Goal: Book appointment/travel/reservation

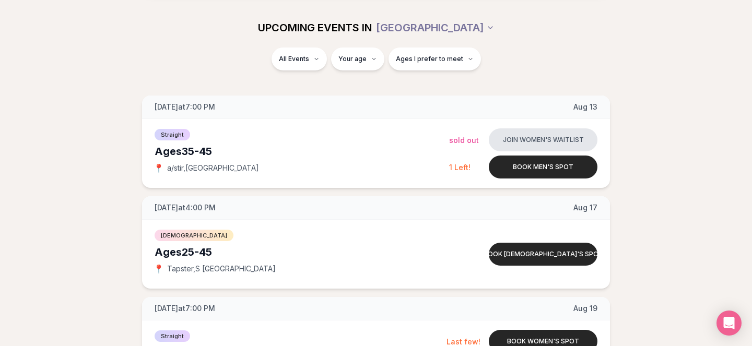
scroll to position [129, 0]
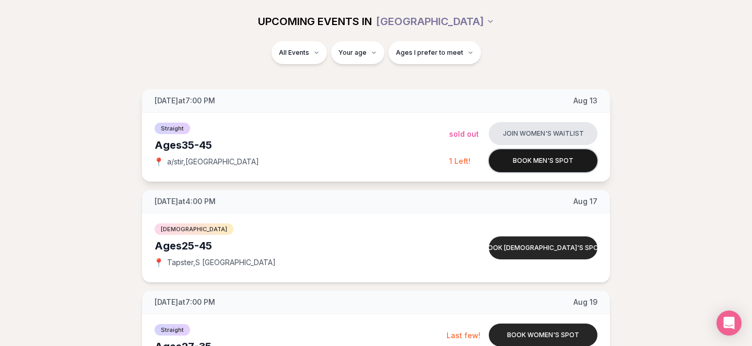
click at [564, 166] on button "Book men's spot" at bounding box center [543, 160] width 109 height 23
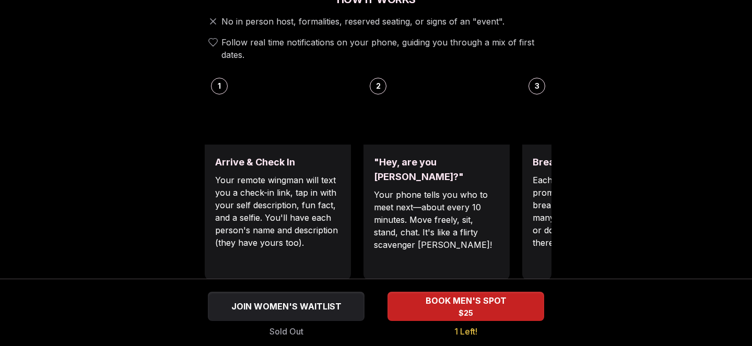
scroll to position [406, 0]
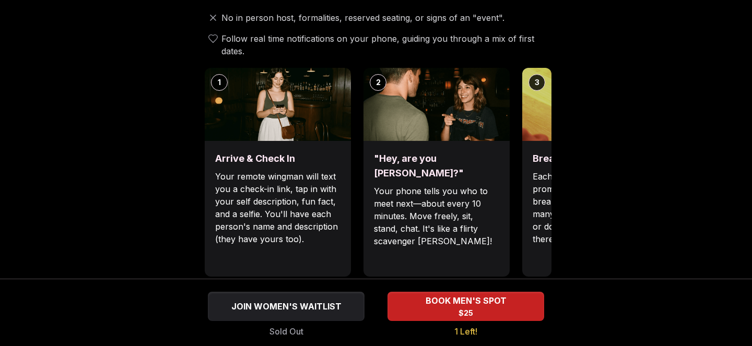
click at [274, 185] on p "Your remote wingman will text you a check-in link, tap in with your self descri…" at bounding box center [277, 207] width 125 height 75
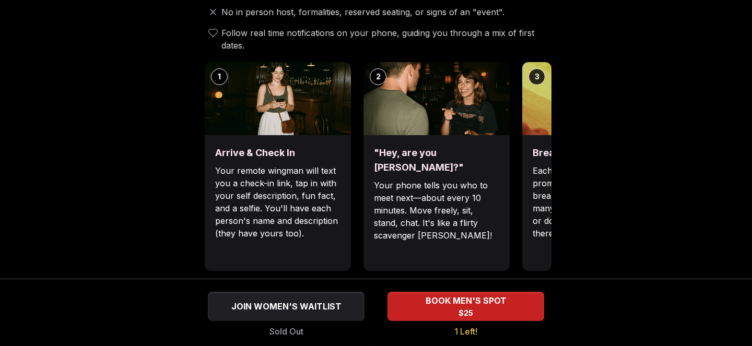
scroll to position [413, 0]
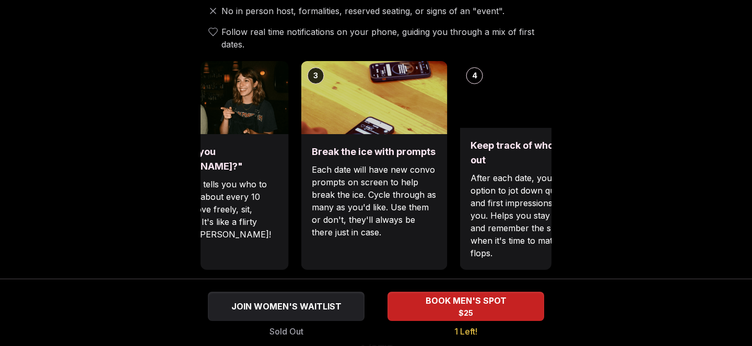
click at [243, 148] on div ""Hey, are you Max?" Your phone tells you who to meet next—about every 10 minute…" at bounding box center [216, 202] width 146 height 136
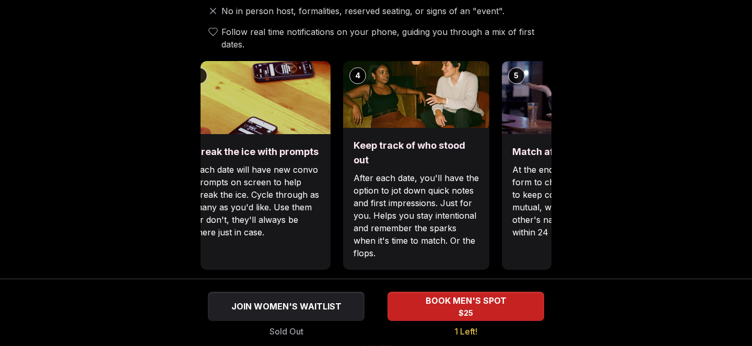
click at [106, 108] on div "Luvvly Speed Dating Wednesday, August 13TH Age Range 35 - 45 Orientation Straig…" at bounding box center [376, 291] width 715 height 1298
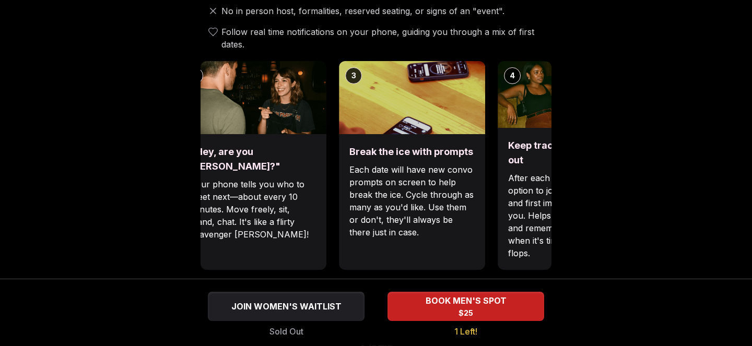
click at [508, 148] on h3 "Keep track of who stood out" at bounding box center [570, 152] width 125 height 29
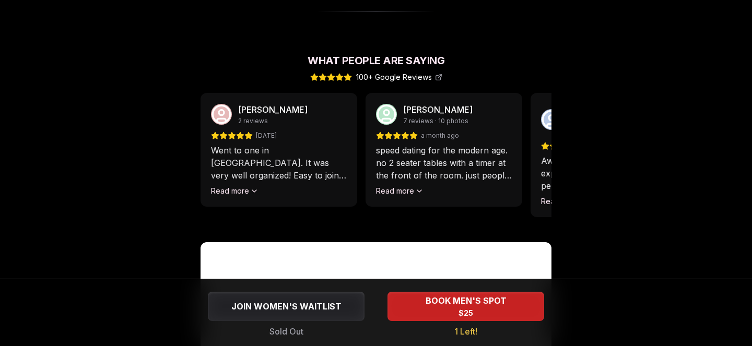
scroll to position [914, 0]
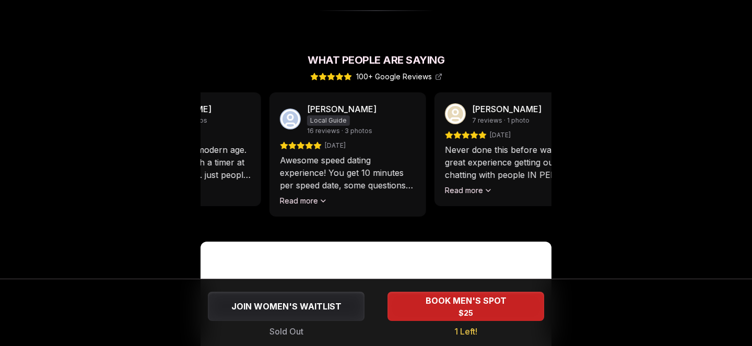
click at [240, 162] on p "speed dating for the modern age. no 2 seater tables with a timer at the front o…" at bounding box center [183, 163] width 136 height 38
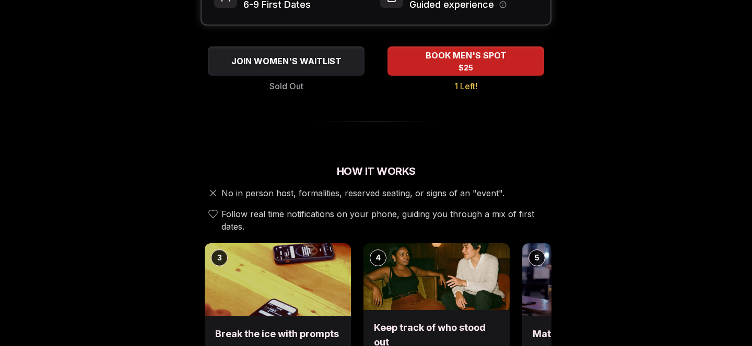
scroll to position [0, 0]
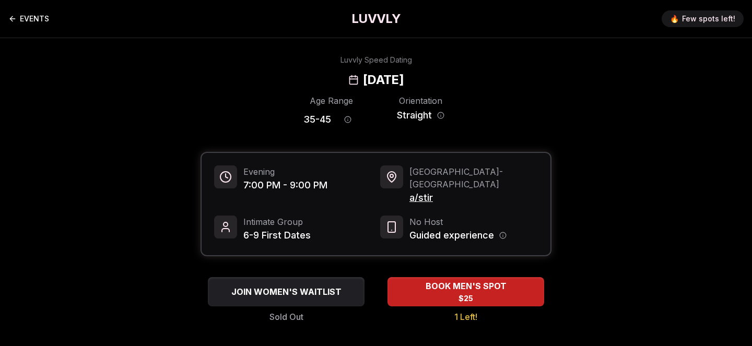
click at [17, 16] on link "EVENTS" at bounding box center [28, 18] width 41 height 21
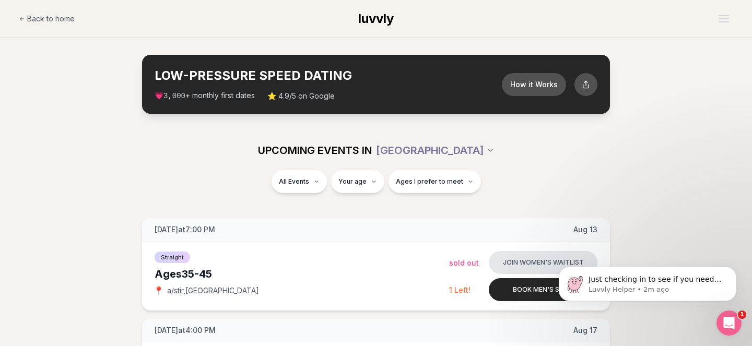
click at [741, 329] on div "1" at bounding box center [729, 323] width 25 height 25
click at [728, 323] on icon "Open Intercom Messenger" at bounding box center [729, 323] width 17 height 17
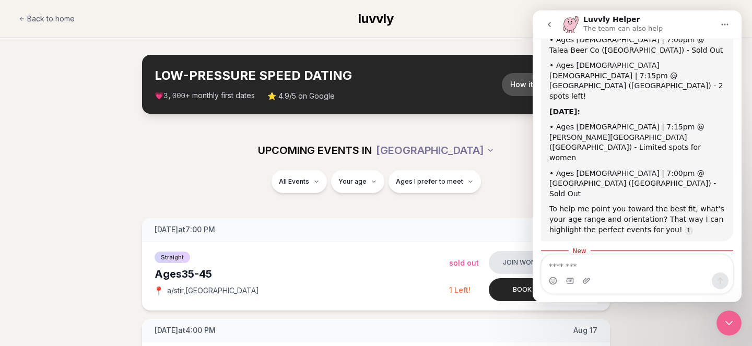
scroll to position [286, 0]
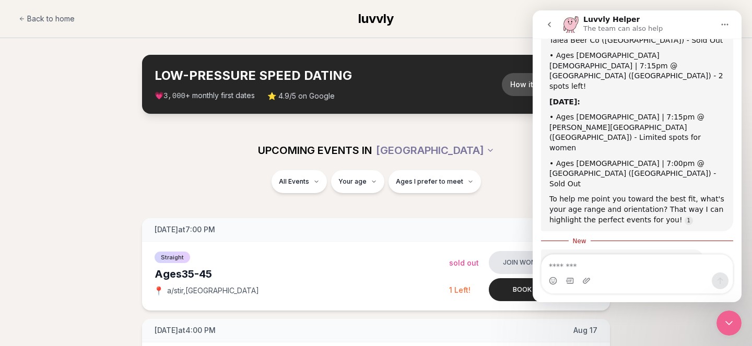
click at [623, 270] on textarea "Message…" at bounding box center [637, 264] width 191 height 18
type textarea "*"
click at [638, 270] on textarea "Message…" at bounding box center [637, 264] width 191 height 18
click at [629, 273] on div "Intercom messenger" at bounding box center [637, 281] width 191 height 17
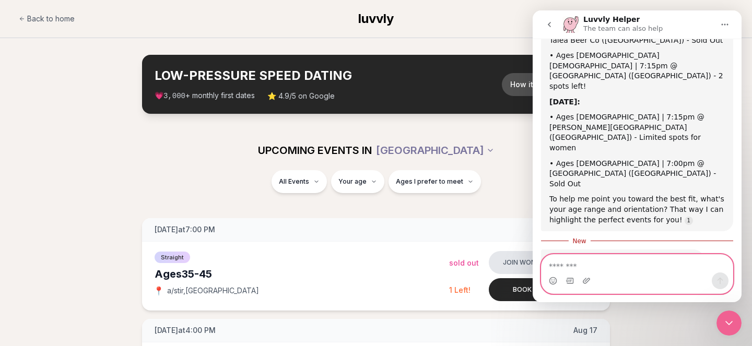
click at [629, 267] on textarea "Message…" at bounding box center [637, 264] width 191 height 18
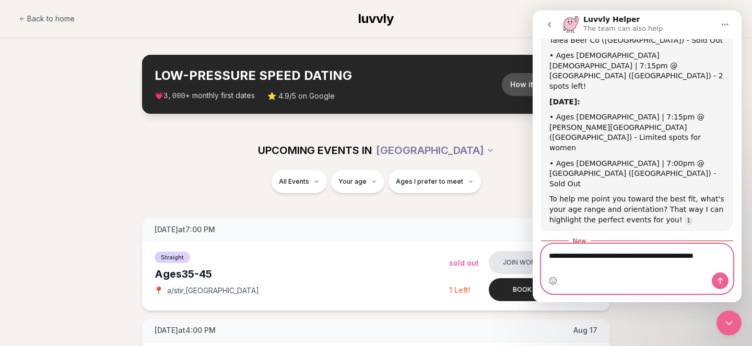
scroll to position [297, 0]
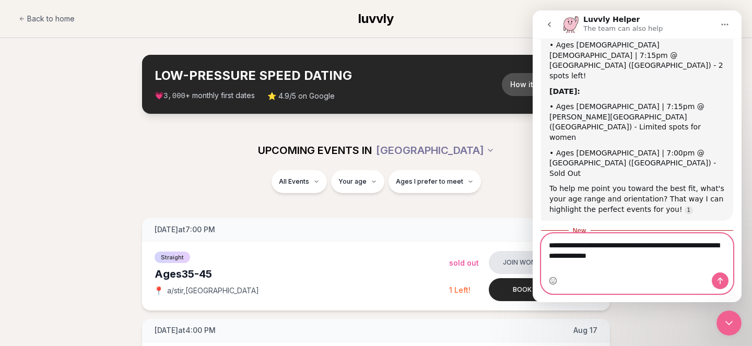
click at [666, 262] on textarea "**********" at bounding box center [637, 248] width 191 height 28
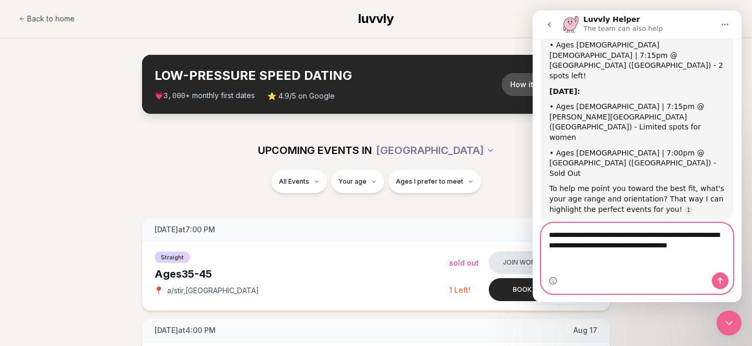
scroll to position [307, 0]
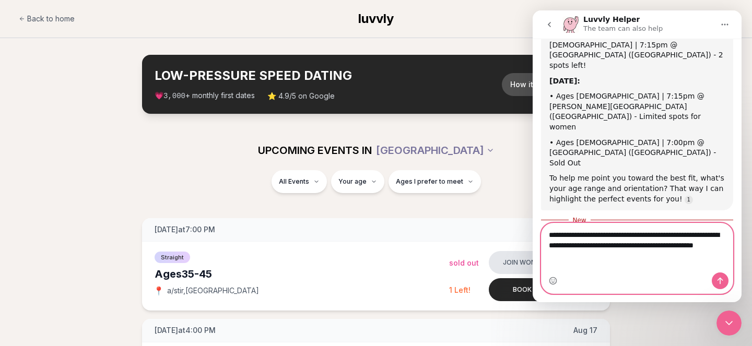
type textarea "**********"
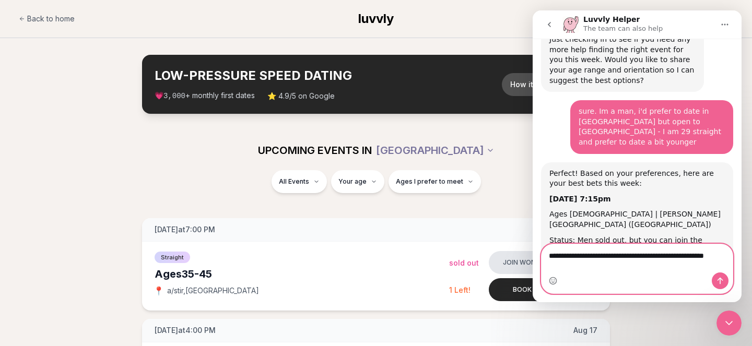
scroll to position [501, 0]
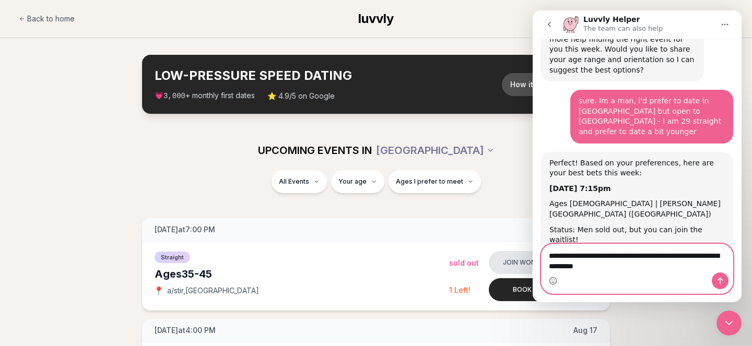
type textarea "**********"
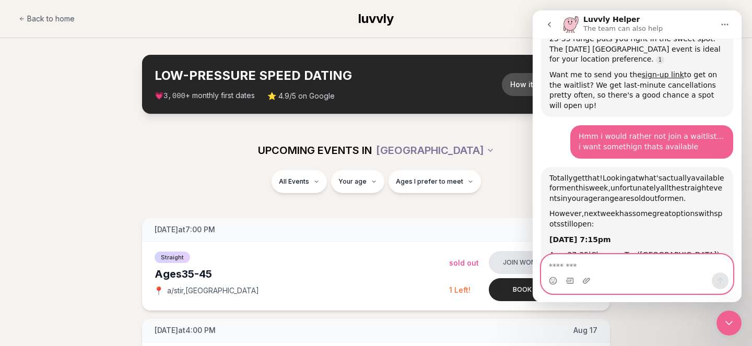
scroll to position [728, 0]
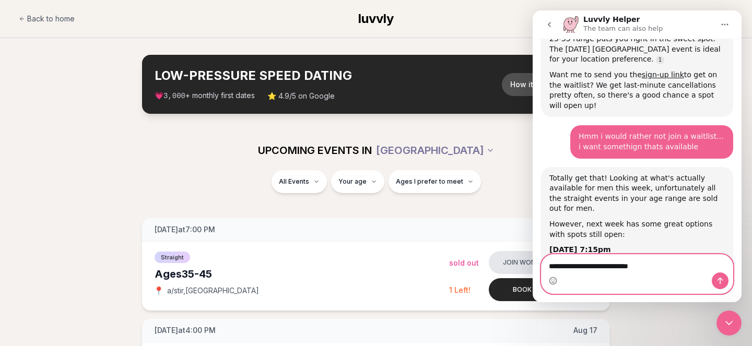
type textarea "**********"
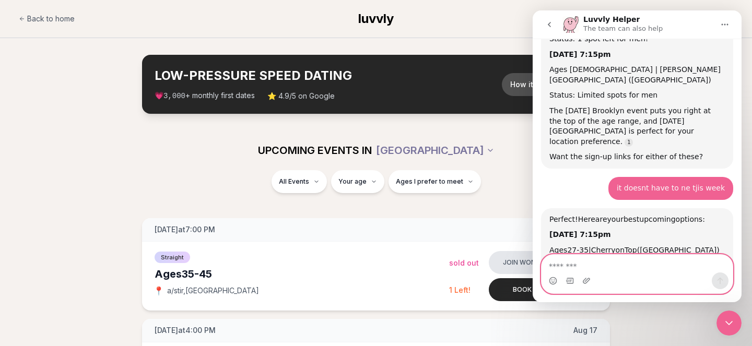
scroll to position [980, 0]
type textarea "**********"
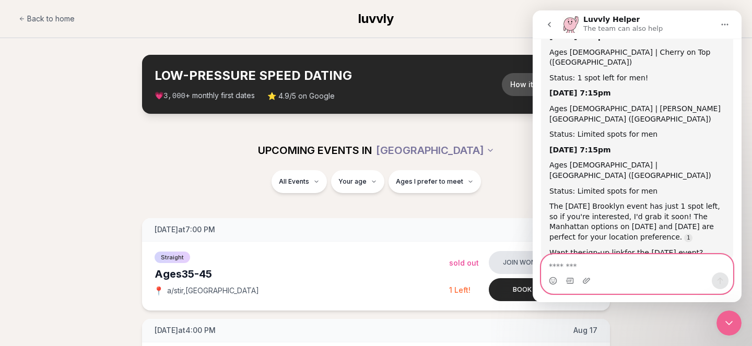
scroll to position [1222, 0]
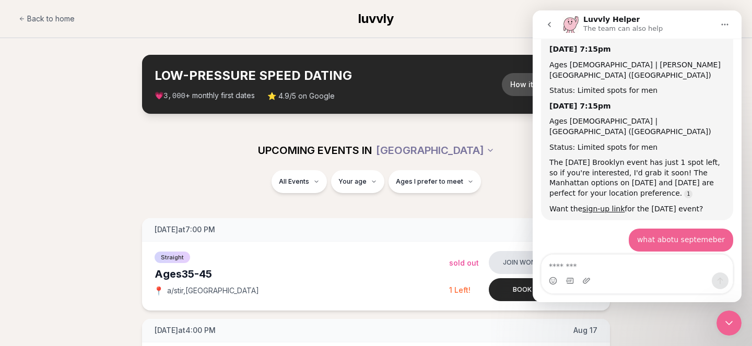
click at [195, 122] on section "LOW-PRESSURE SPEED DATING How it Works 💗 3,000 + monthly first dates ⭐ 4.9/5 on…" at bounding box center [376, 84] width 752 height 92
drag, startPoint x: 733, startPoint y: 326, endPoint x: 630, endPoint y: 157, distance: 197.3
click html
click at [725, 322] on icon "Close Intercom Messenger" at bounding box center [729, 323] width 13 height 13
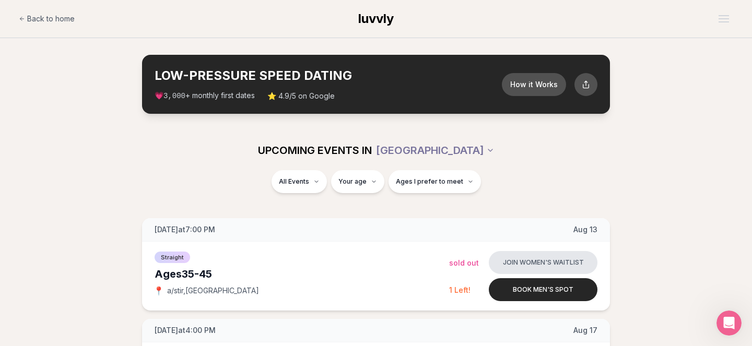
scroll to position [1197, 0]
click at [656, 148] on div "UPCOMING EVENTS IN SEATTLE" at bounding box center [376, 150] width 585 height 23
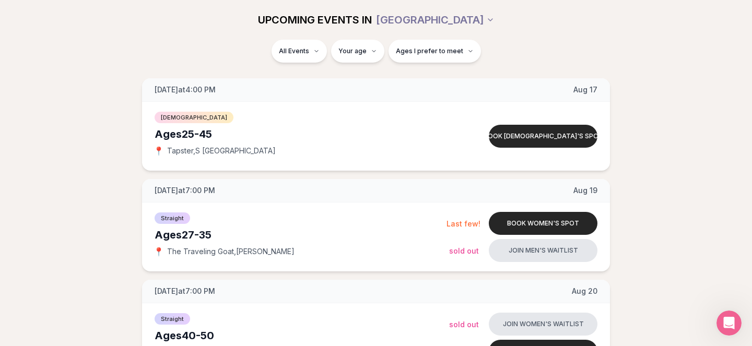
scroll to position [0, 0]
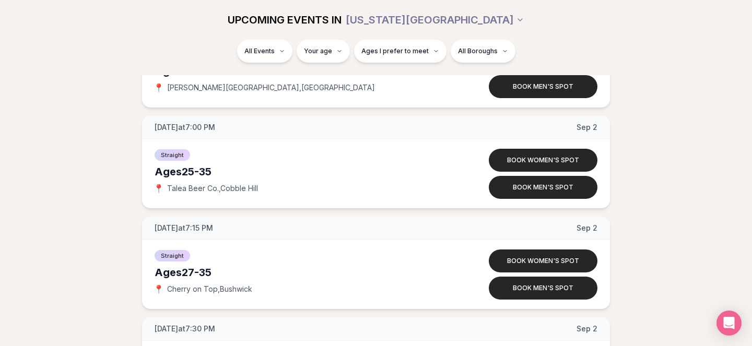
scroll to position [2340, 0]
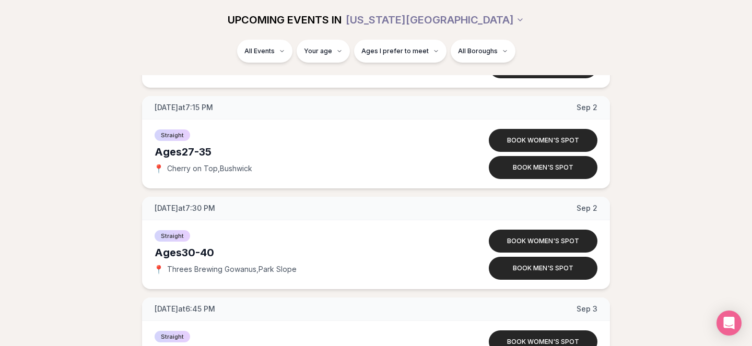
type input "**"
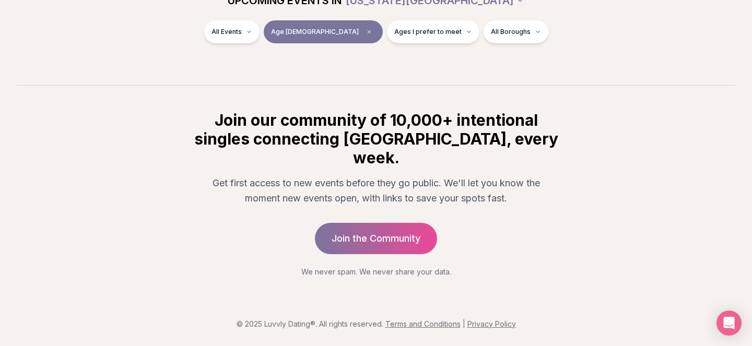
scroll to position [181, 0]
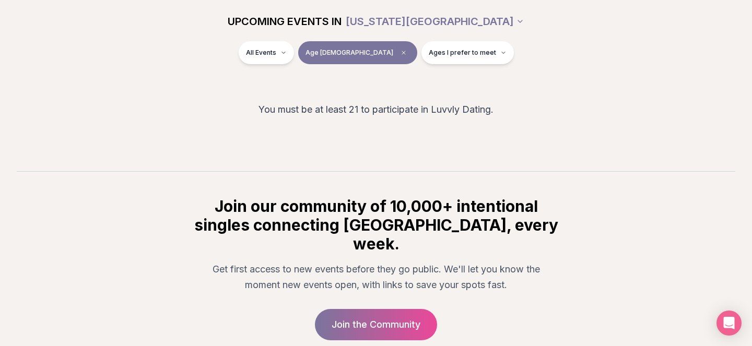
scroll to position [128, 0]
click at [401, 52] on icon "Clear age" at bounding box center [404, 53] width 6 height 6
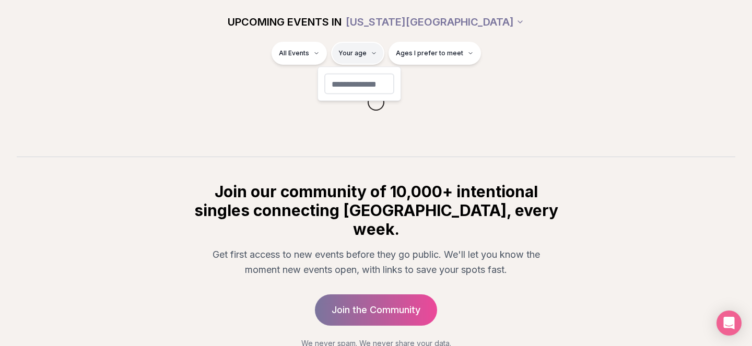
click at [358, 53] on html "Back to home luvvly LOW-PRESSURE SPEED DATING How it Works 💗 3,000 + monthly fi…" at bounding box center [376, 145] width 752 height 546
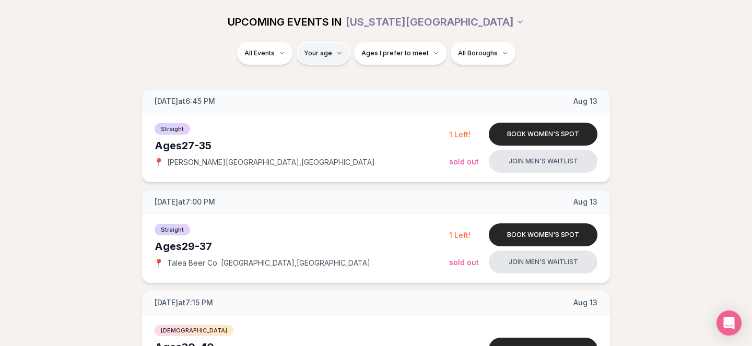
type input "**"
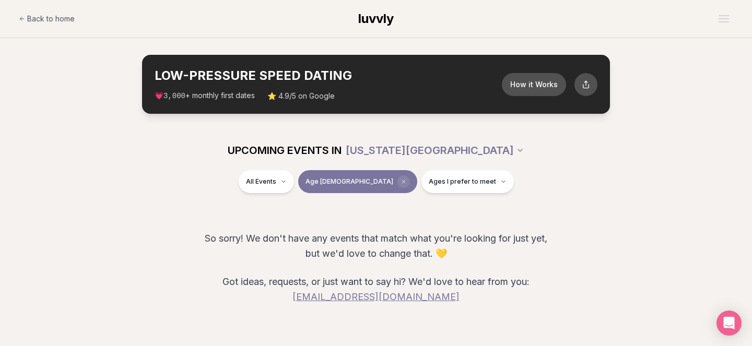
click at [401, 183] on icon "Clear age" at bounding box center [404, 182] width 6 height 6
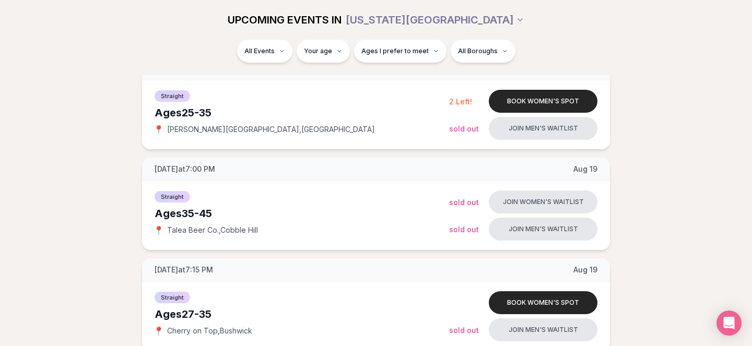
scroll to position [589, 0]
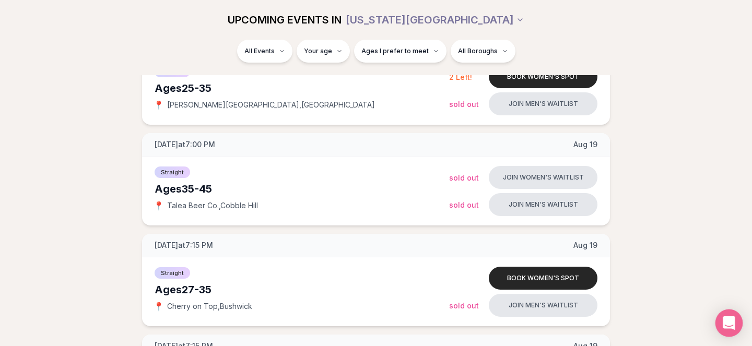
click at [724, 320] on icon "Open Intercom Messenger" at bounding box center [729, 324] width 12 height 14
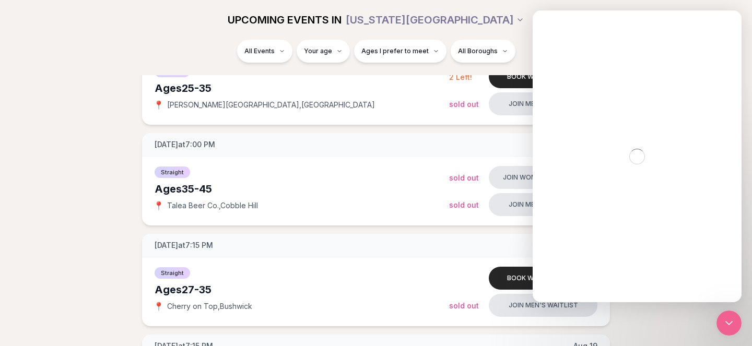
scroll to position [0, 0]
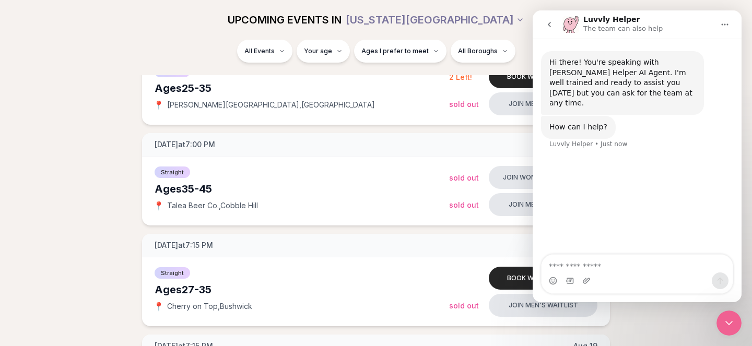
click at [636, 271] on textarea "Ask a question…" at bounding box center [637, 264] width 191 height 18
type textarea "**********"
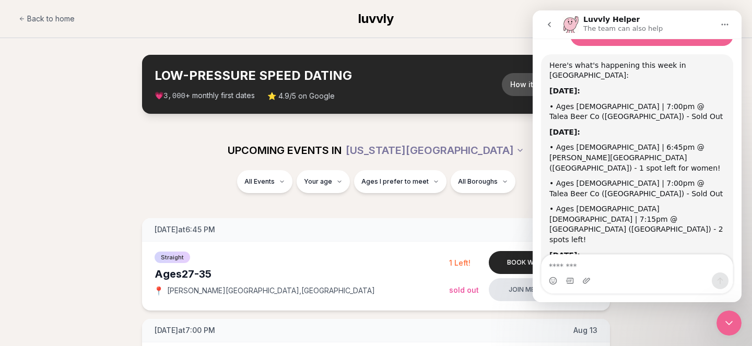
click at [677, 21] on div "Luvvly Helper The team can also help" at bounding box center [638, 25] width 151 height 18
click at [734, 327] on icon "Close Intercom Messenger" at bounding box center [729, 323] width 13 height 13
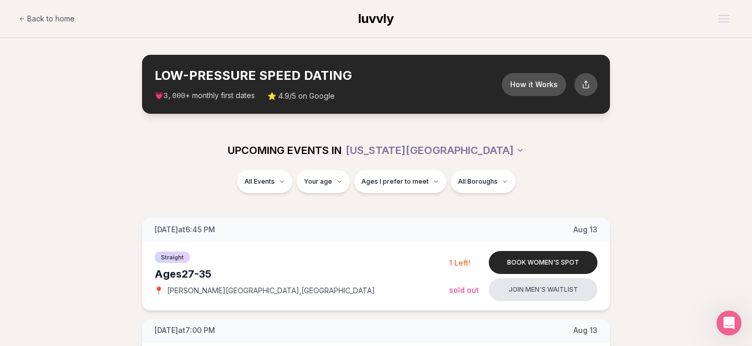
scroll to position [204, 0]
click at [86, 199] on div "All Events Your age Ages I prefer to meet All Boroughs" at bounding box center [376, 188] width 752 height 36
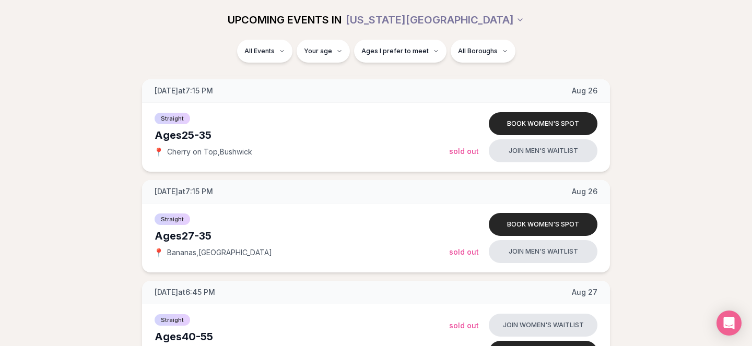
scroll to position [1598, 0]
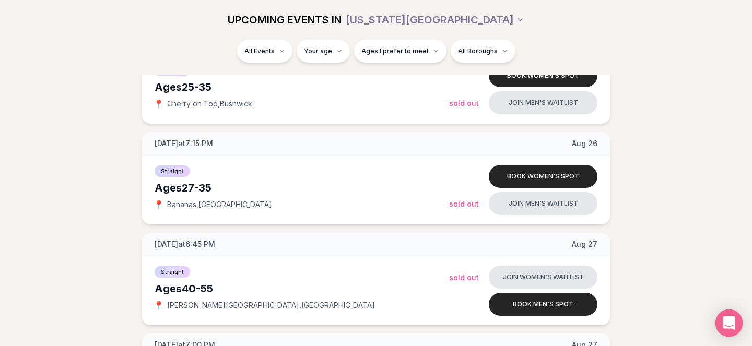
click at [735, 318] on div "Open Intercom Messenger" at bounding box center [730, 324] width 28 height 28
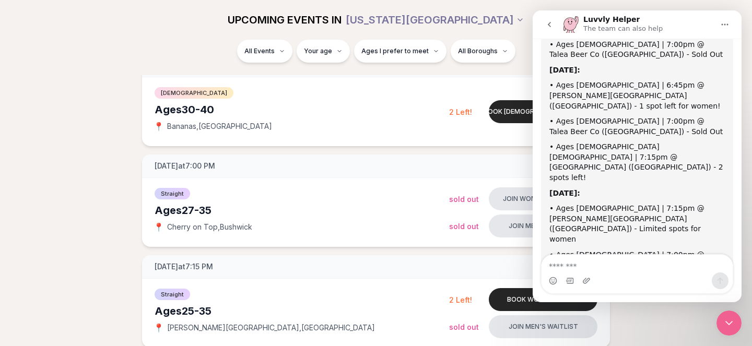
scroll to position [204, 0]
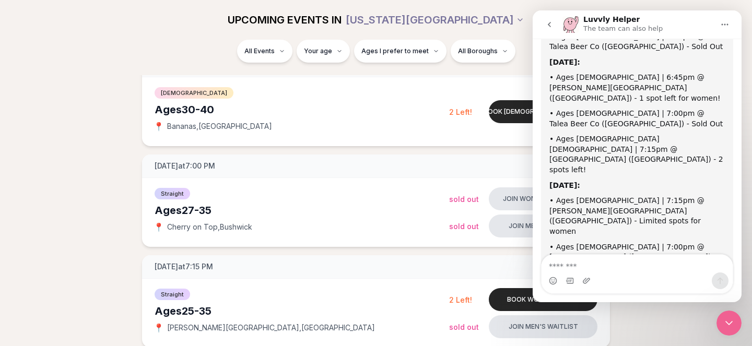
click at [734, 326] on icon "Close Intercom Messenger" at bounding box center [729, 323] width 13 height 13
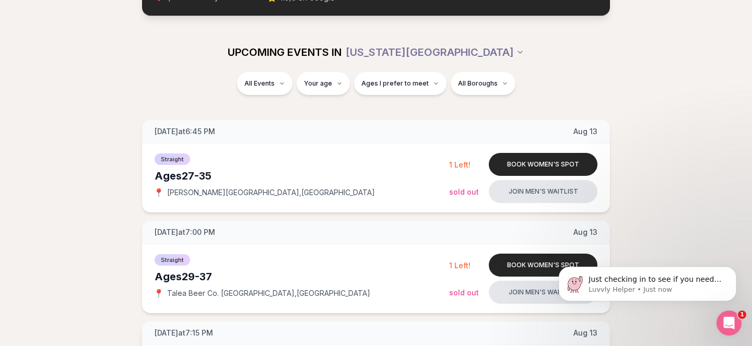
scroll to position [269, 0]
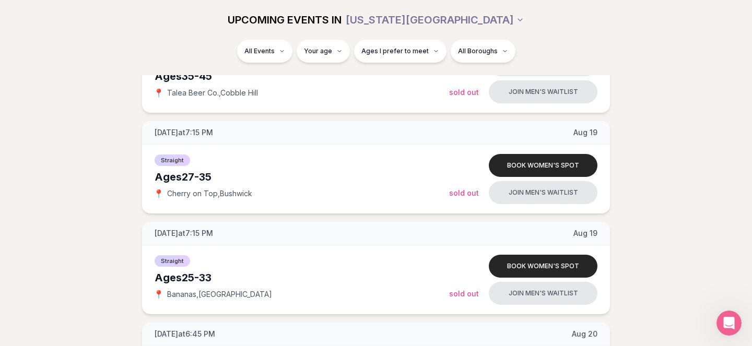
scroll to position [563, 0]
